Goal: Find specific page/section: Find specific page/section

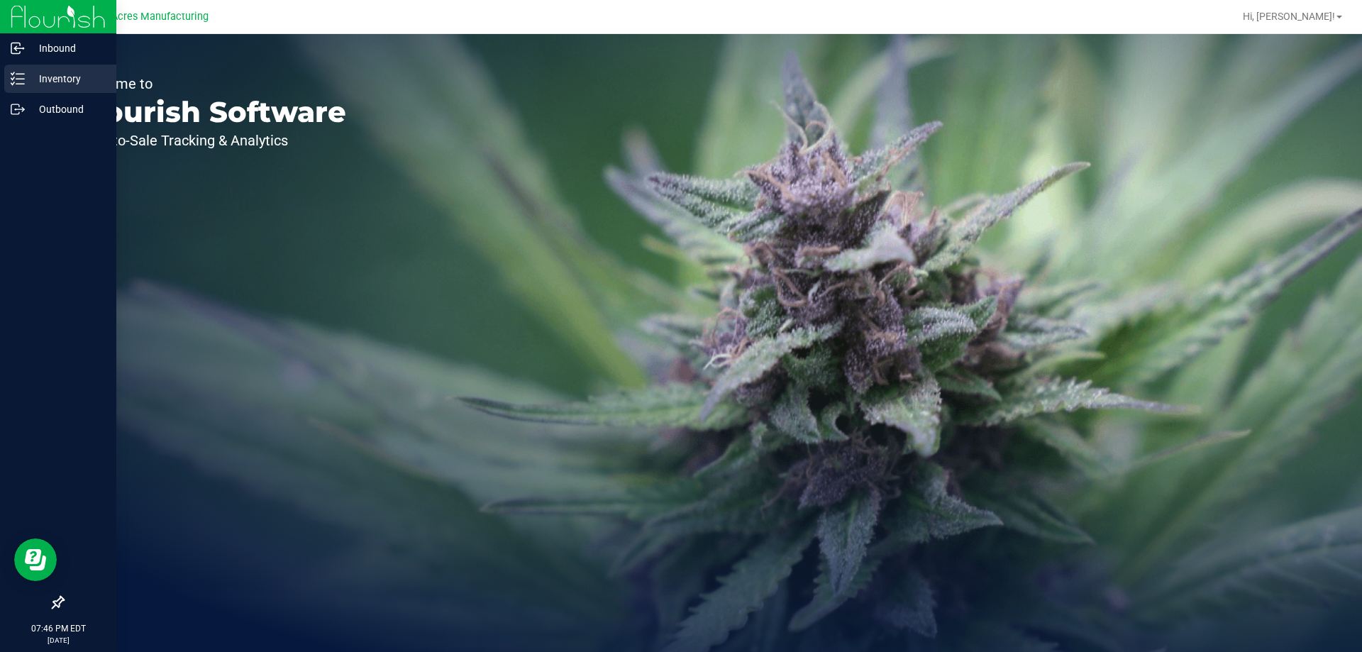
click at [21, 83] on icon at bounding box center [18, 79] width 14 height 14
